Goal: Obtain resource: Obtain resource

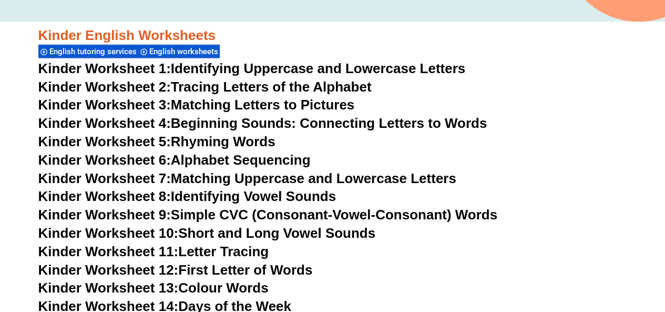
scroll to position [368, 0]
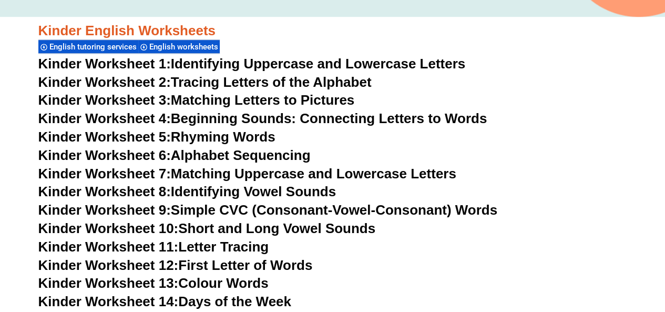
click at [352, 118] on link "Kinder Worksheet 4: Beginning Sounds: Connecting Letters to Words" at bounding box center [262, 118] width 449 height 16
click at [260, 190] on link "Kinder Worksheet 8: Identifying Vowel Sounds" at bounding box center [187, 191] width 298 height 16
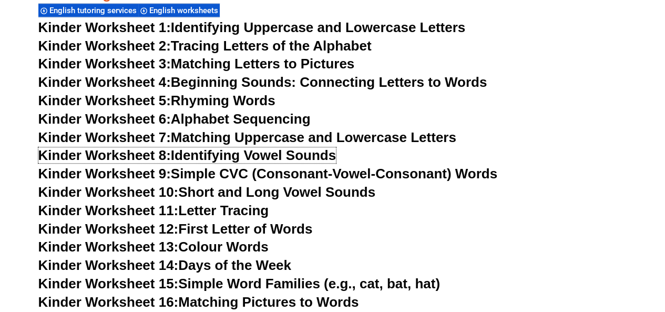
scroll to position [421, 0]
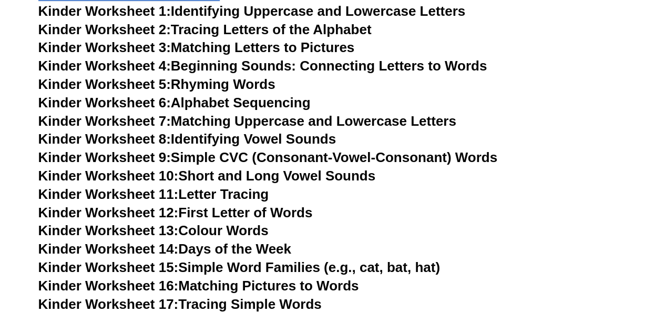
click at [241, 195] on link "Kinder Worksheet 11: Letter Tracing" at bounding box center [153, 194] width 231 height 16
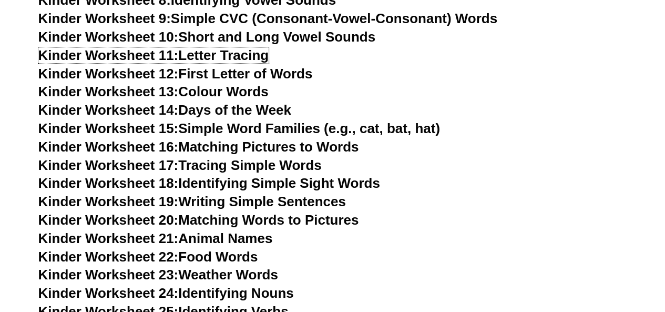
scroll to position [578, 0]
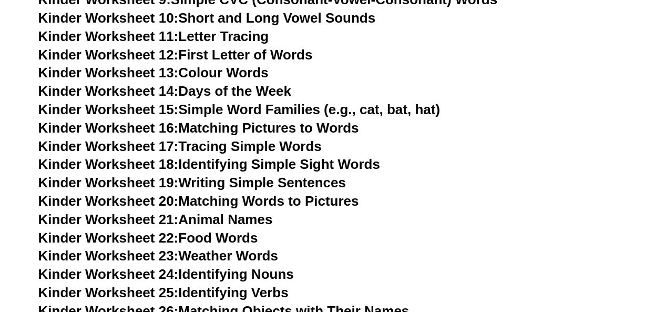
click at [235, 57] on link "Kinder Worksheet 12: First Letter of Words" at bounding box center [175, 55] width 274 height 16
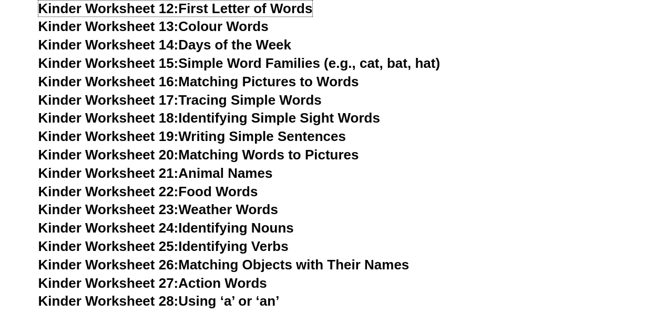
scroll to position [736, 0]
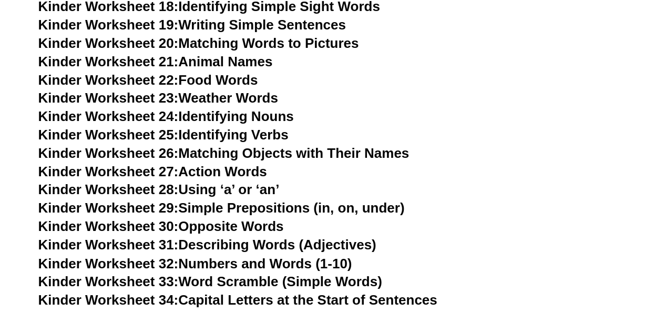
click at [234, 98] on link "Kinder Worksheet 23: Weather Words" at bounding box center [158, 98] width 240 height 16
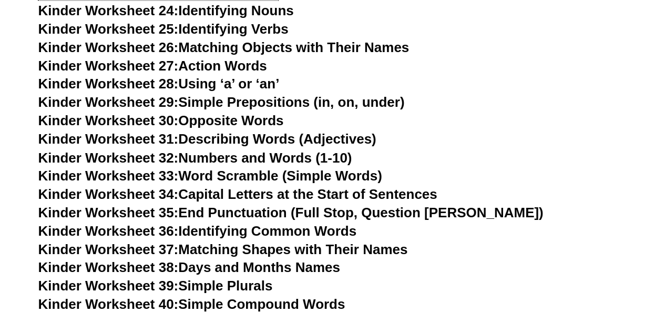
scroll to position [894, 0]
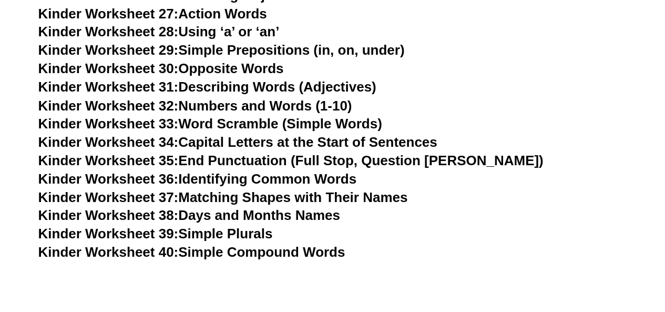
click at [253, 125] on link "Kinder Worksheet 33: Word Scramble (Simple Words)" at bounding box center [210, 123] width 344 height 16
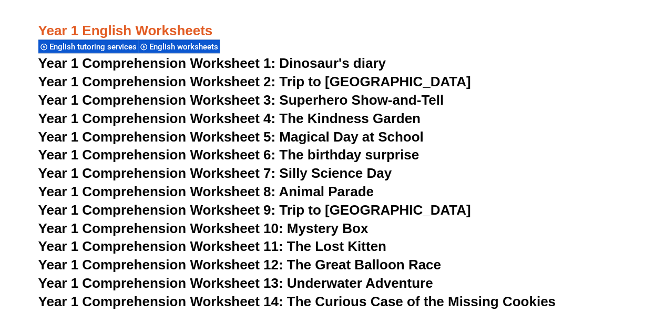
scroll to position [1367, 0]
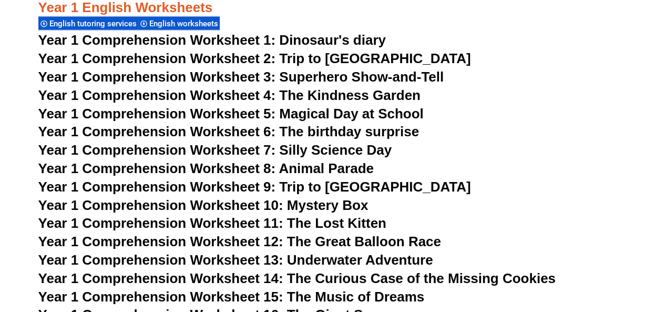
click at [333, 36] on span "Year 1 Comprehension Worksheet 1: Dinosaur's diary" at bounding box center [211, 40] width 347 height 16
click at [320, 151] on span "Year 1 Comprehension Worksheet 7: Silly Science Day" at bounding box center [215, 150] width 354 height 16
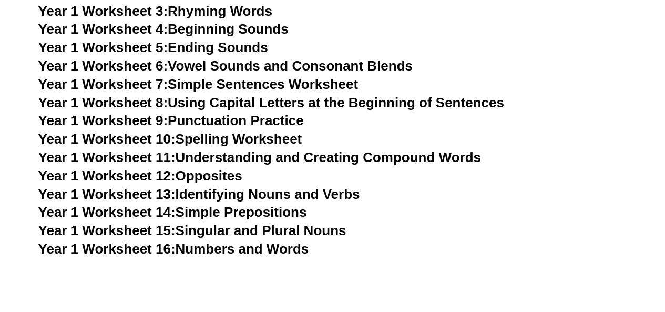
scroll to position [2103, 0]
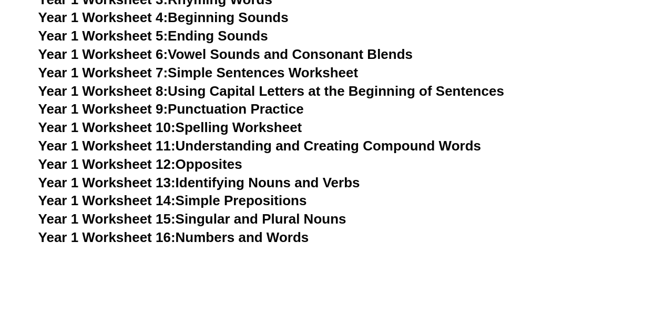
click at [244, 188] on link "Year 1 Worksheet 13: Identifying Nouns and Verbs" at bounding box center [199, 183] width 322 height 16
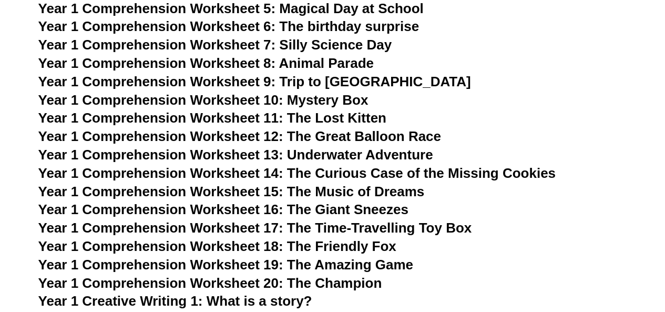
scroll to position [1577, 0]
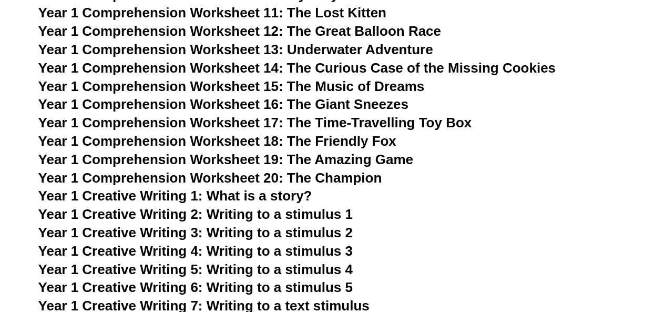
click at [268, 199] on span "Year 1 Creative Writing 1: What is a story?" at bounding box center [175, 196] width 274 height 16
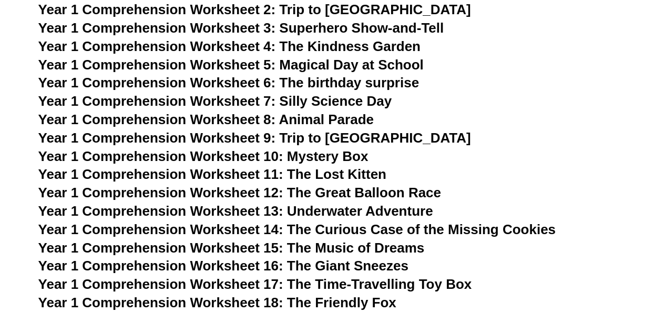
scroll to position [1314, 0]
